Goal: Check status

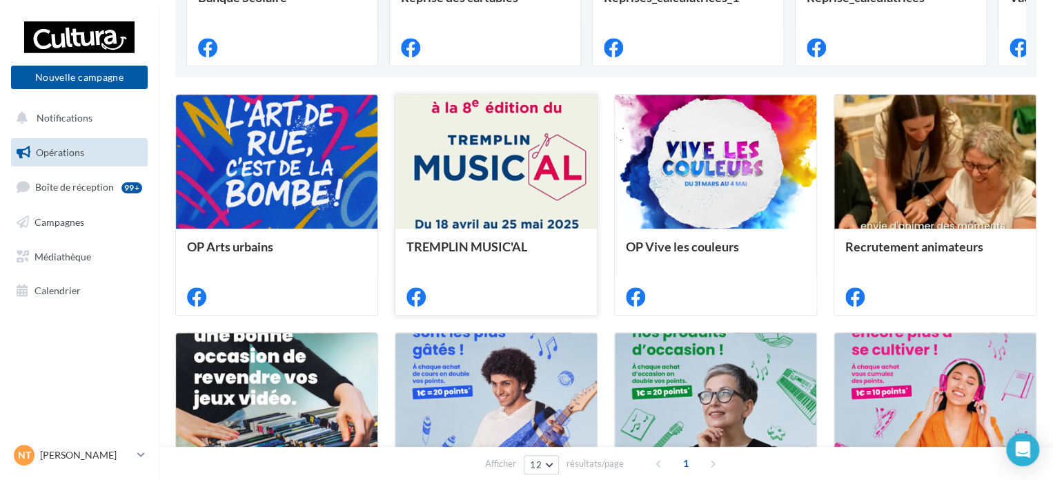
scroll to position [276, 0]
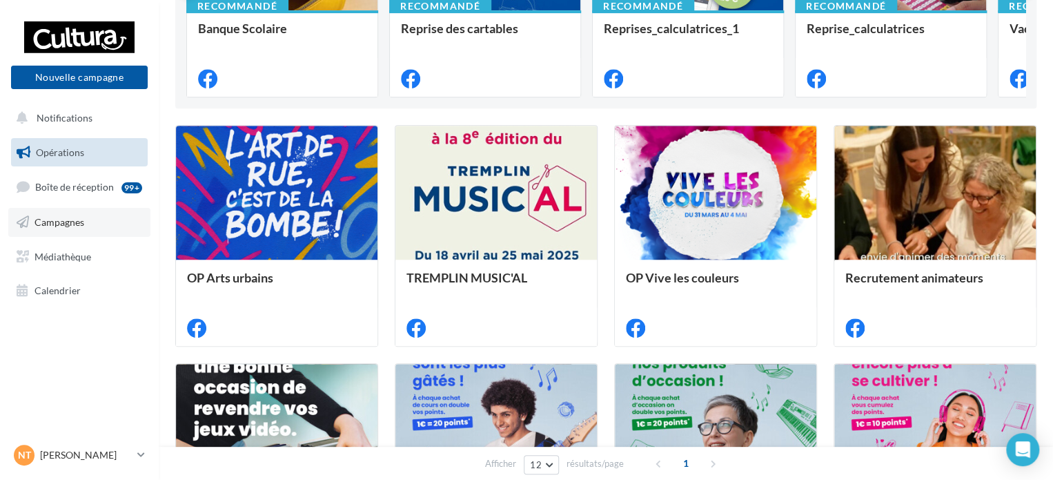
drag, startPoint x: 72, startPoint y: 217, endPoint x: 79, endPoint y: 217, distance: 7.6
click at [72, 217] on span "Campagnes" at bounding box center [60, 222] width 50 height 12
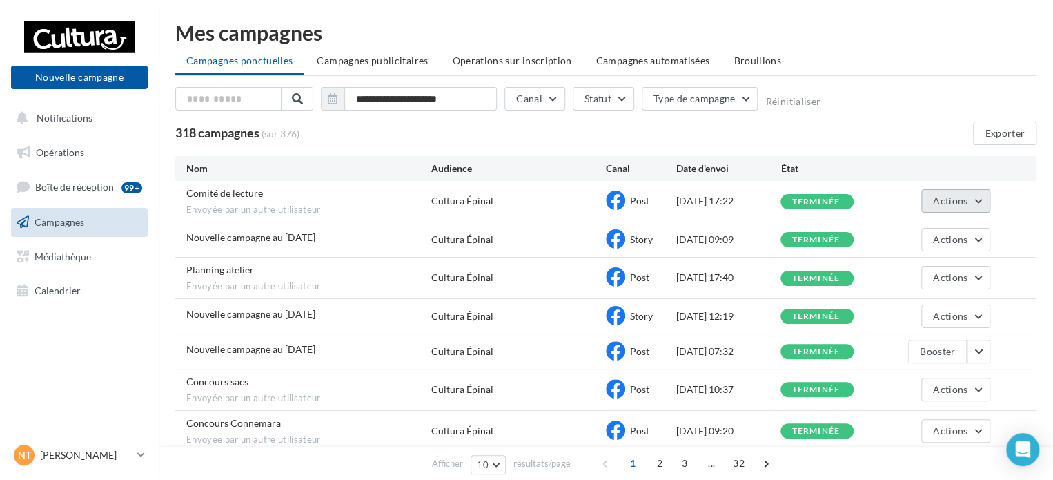
click at [966, 197] on span "Actions" at bounding box center [950, 201] width 35 height 12
click at [682, 202] on div "02/09/2025 17:22" at bounding box center [728, 201] width 105 height 14
click at [228, 205] on span "Envoyée par un autre utilisateur" at bounding box center [308, 210] width 245 height 12
click at [226, 197] on span "Comité de lecture" at bounding box center [224, 193] width 77 height 12
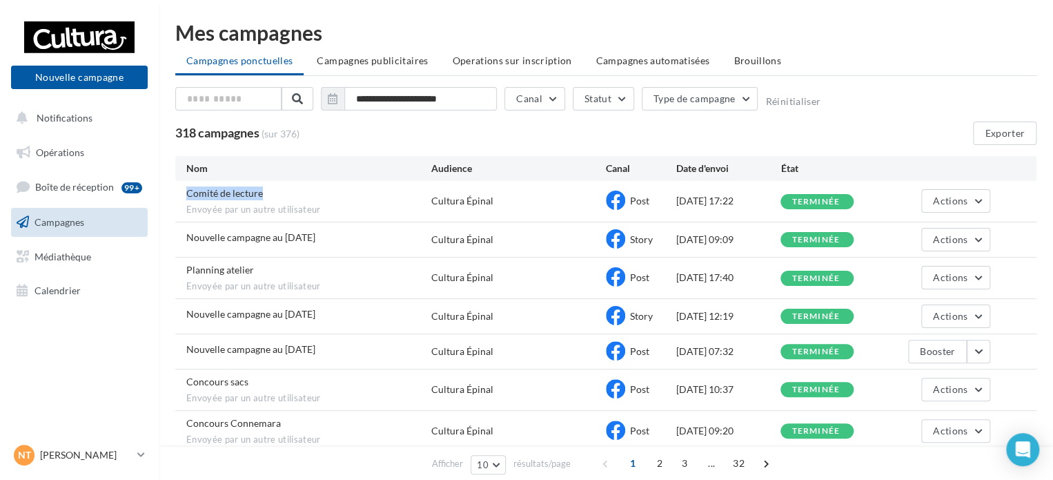
click at [226, 197] on span "Comité de lecture" at bounding box center [224, 193] width 77 height 12
click at [709, 188] on div "Comité de lecture Envoyée par un autre utilisateur Cultura Épinal Post 02/09/20…" at bounding box center [605, 201] width 861 height 41
click at [968, 197] on button "Actions" at bounding box center [956, 200] width 69 height 23
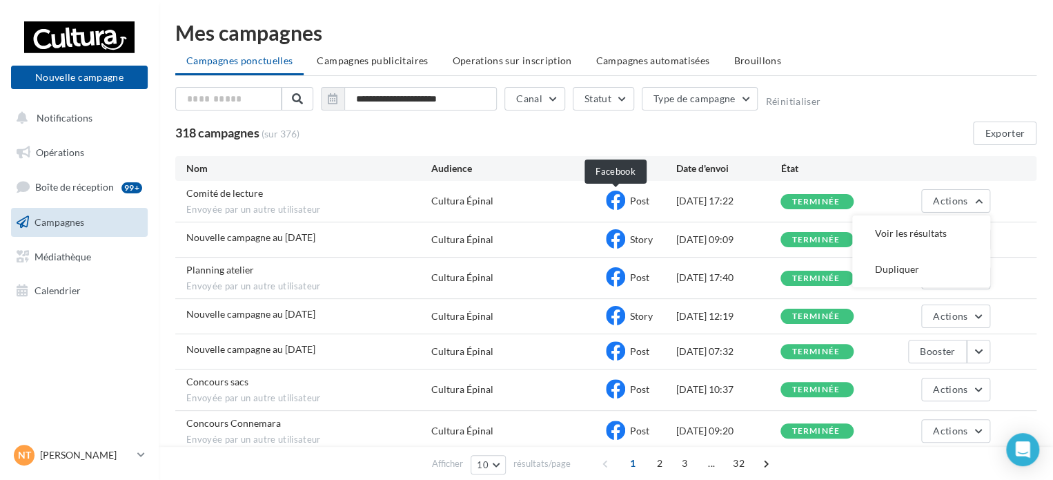
click at [610, 204] on icon at bounding box center [615, 200] width 19 height 19
click at [464, 204] on div "Cultura Épinal" at bounding box center [462, 201] width 62 height 14
click at [257, 200] on div "Comité de lecture Envoyée par un autre utilisateur" at bounding box center [308, 201] width 245 height 30
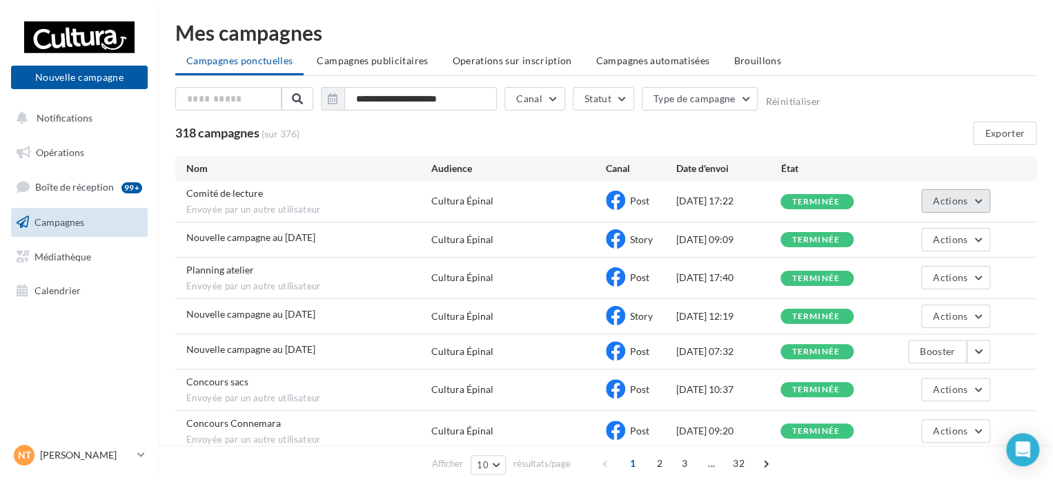
click at [987, 202] on button "Actions" at bounding box center [956, 200] width 69 height 23
click at [532, 206] on div "Cultura Épinal" at bounding box center [518, 201] width 175 height 14
click at [801, 199] on div "terminée" at bounding box center [816, 201] width 48 height 9
click at [986, 197] on button "Actions" at bounding box center [956, 200] width 69 height 23
click at [950, 223] on button "Voir les résultats" at bounding box center [922, 233] width 138 height 36
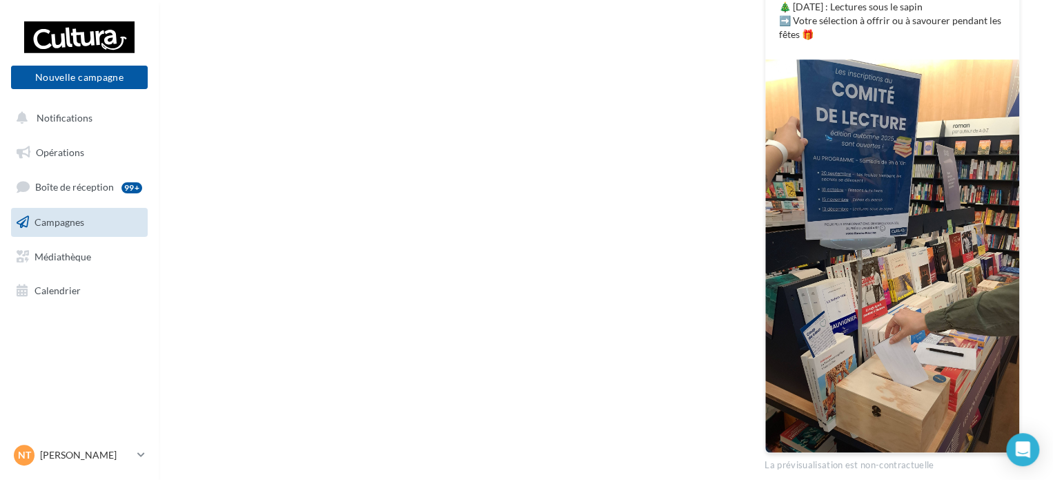
scroll to position [956, 0]
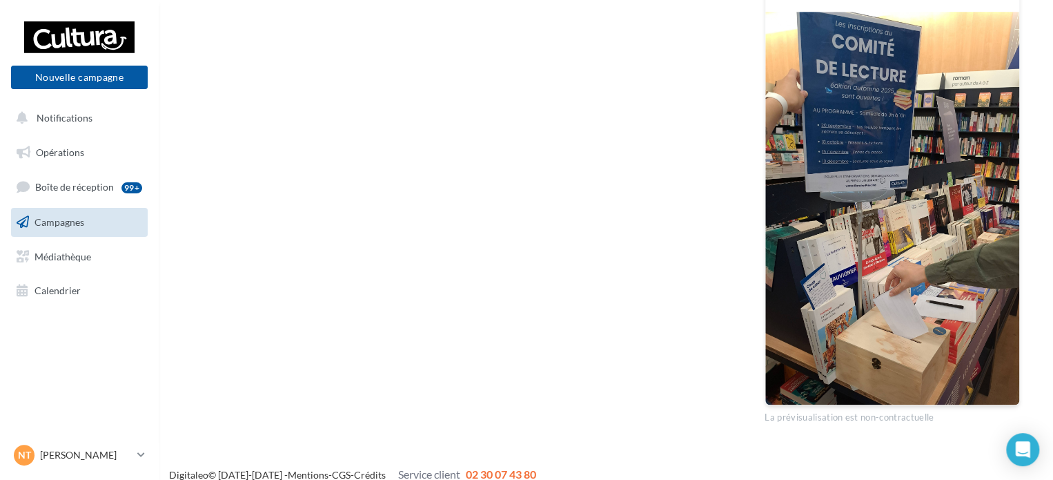
click at [862, 193] on img at bounding box center [893, 208] width 254 height 393
